Goal: Find specific page/section: Find specific page/section

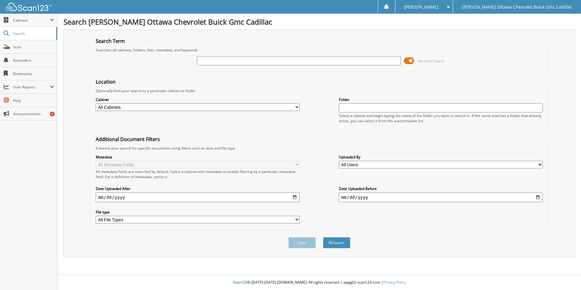
click at [253, 54] on div "Advanced Search" at bounding box center [319, 61] width 453 height 16
click at [250, 61] on input "text" at bounding box center [299, 60] width 204 height 9
type input "r23483"
click at [339, 238] on button "Search" at bounding box center [336, 242] width 27 height 11
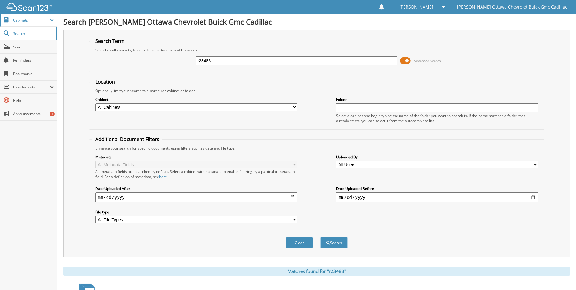
click at [20, 19] on span "Cabinets" at bounding box center [31, 20] width 37 height 5
click at [25, 5] on img at bounding box center [29, 7] width 46 height 8
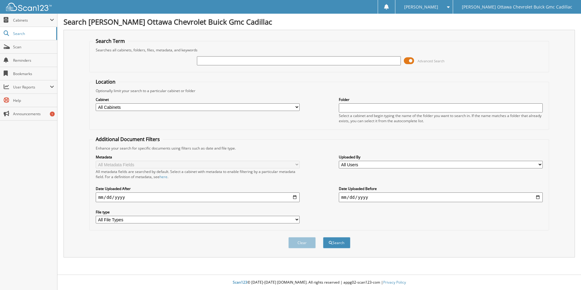
click at [321, 63] on input "text" at bounding box center [299, 60] width 204 height 9
type input "r25541"
click at [348, 244] on button "Search" at bounding box center [336, 242] width 27 height 11
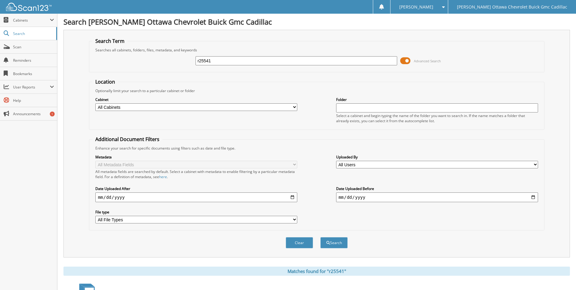
click at [24, 8] on img at bounding box center [29, 7] width 46 height 8
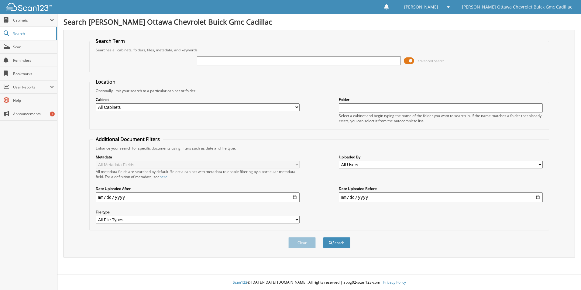
click at [23, 9] on img at bounding box center [29, 7] width 46 height 8
